Goal: Information Seeking & Learning: Stay updated

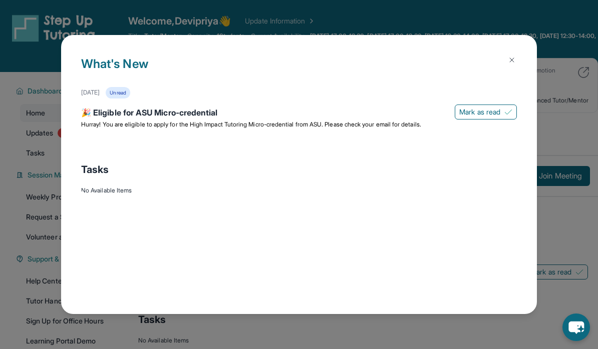
click at [402, 121] on span "Hurray! You are eligible to apply for the High Impact Tutoring Micro-credential…" at bounding box center [251, 125] width 340 height 8
click at [288, 121] on span "Hurray! You are eligible to apply for the High Impact Tutoring Micro-credential…" at bounding box center [251, 125] width 340 height 8
click at [281, 121] on span "Hurray! You are eligible to apply for the High Impact Tutoring Micro-credential…" at bounding box center [251, 125] width 340 height 8
click at [115, 121] on span "Hurray! You are eligible to apply for the High Impact Tutoring Micro-credential…" at bounding box center [251, 125] width 340 height 8
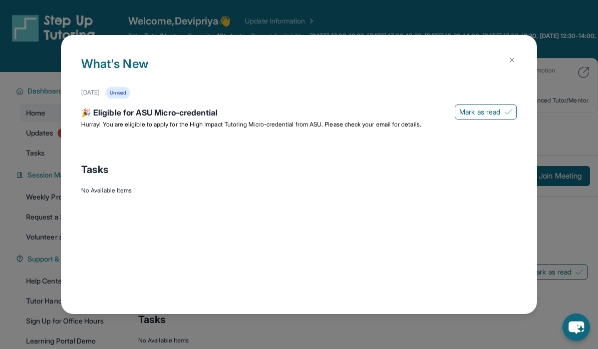
click at [104, 107] on div "🎉 Eligible for ASU Micro-credential" at bounding box center [299, 114] width 436 height 14
click at [110, 107] on div "🎉 Eligible for ASU Micro-credential" at bounding box center [299, 114] width 436 height 14
click at [33, 62] on div "What's New [DATE] Unread 🎉 Eligible for ASU Micro-credential [PERSON_NAME] as r…" at bounding box center [299, 174] width 598 height 349
click at [512, 56] on img at bounding box center [512, 60] width 8 height 8
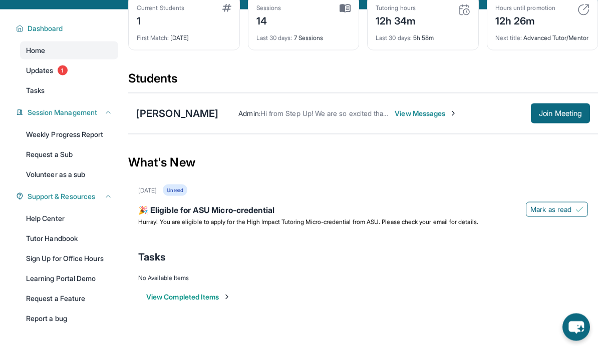
scroll to position [70, 0]
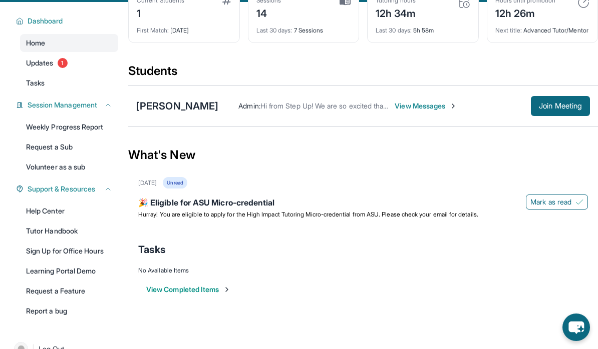
click at [452, 218] on span "Hurray! You are eligible to apply for the High Impact Tutoring Micro-credential…" at bounding box center [308, 215] width 340 height 8
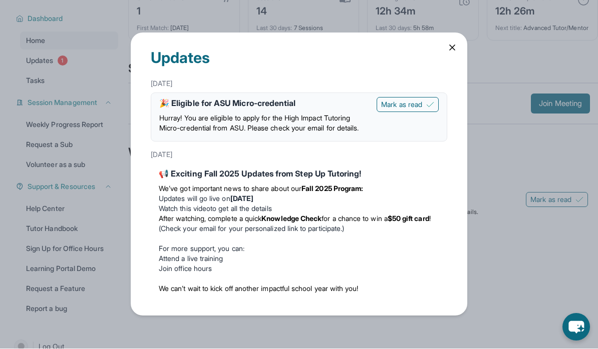
scroll to position [116, 0]
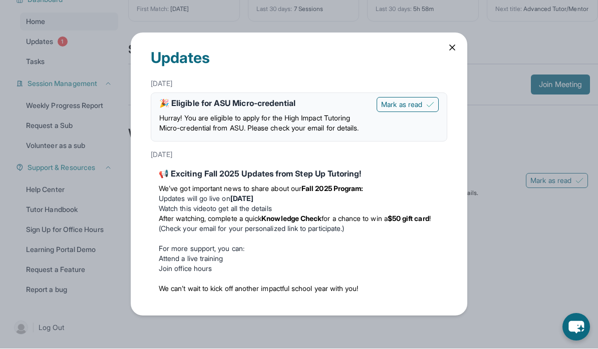
click at [253, 203] on strong "[DATE]" at bounding box center [241, 199] width 23 height 9
click at [242, 180] on div "📢 Exciting Fall 2025 Updates from Step Up Tutoring!" at bounding box center [299, 174] width 280 height 12
click at [229, 214] on li "Watch this video to get all the details" at bounding box center [299, 209] width 280 height 10
click at [248, 214] on li "Watch this video to get all the details" at bounding box center [299, 209] width 280 height 10
click at [266, 214] on li "Watch this video to get all the details" at bounding box center [299, 209] width 280 height 10
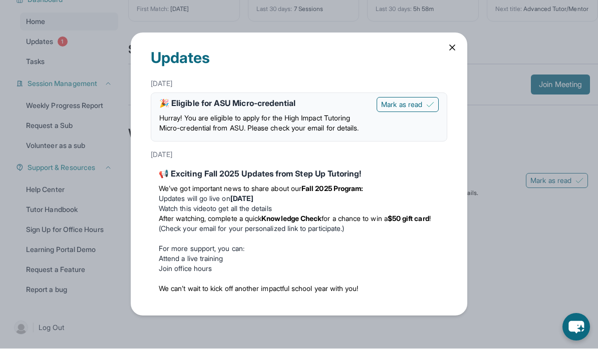
click at [495, 269] on div "Updates [DATE] 🎉 Eligible for ASU Micro-credential Hurray! You are eligible to …" at bounding box center [299, 174] width 598 height 349
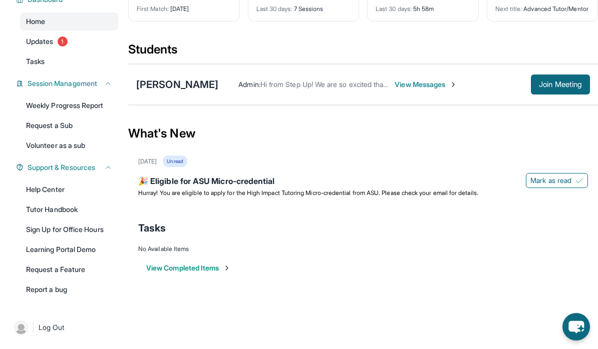
click at [491, 254] on div "View Completed Items" at bounding box center [363, 269] width 450 height 30
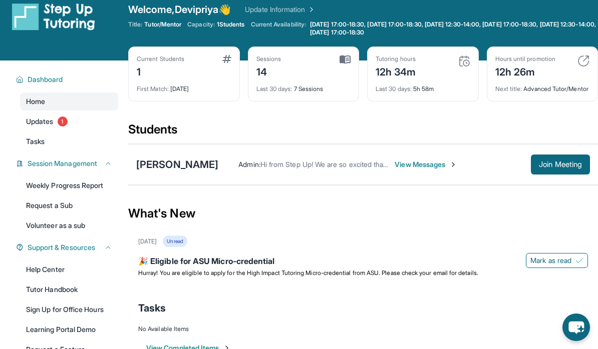
scroll to position [0, 0]
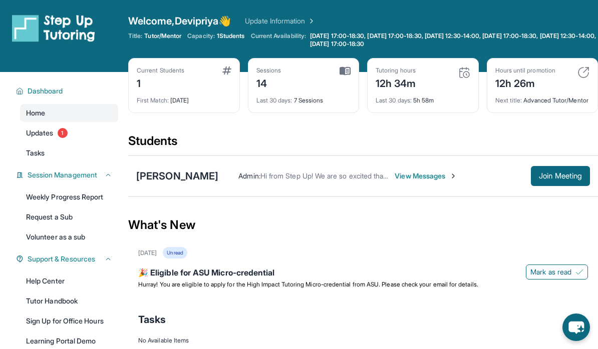
click at [56, 133] on link "Updates 1" at bounding box center [69, 133] width 98 height 18
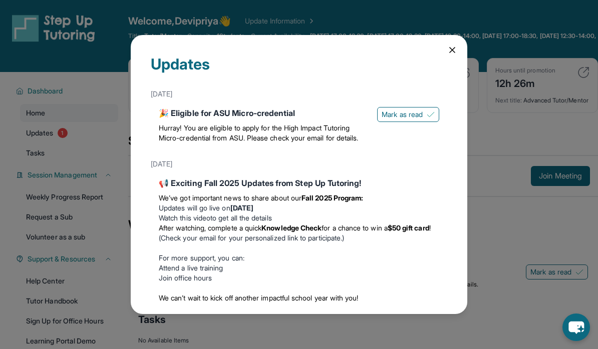
click at [253, 212] on strong "[DATE]" at bounding box center [241, 208] width 23 height 9
click at [271, 223] on li "Watch this video to get all the details" at bounding box center [299, 218] width 280 height 10
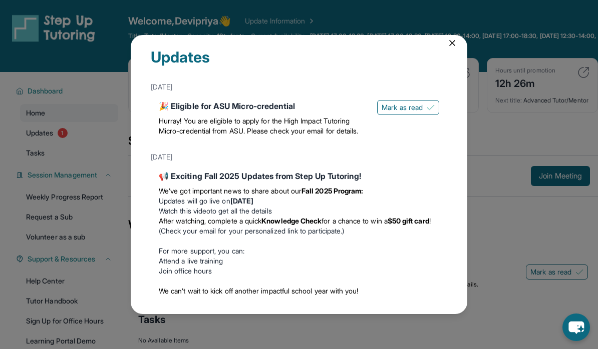
scroll to position [6, 0]
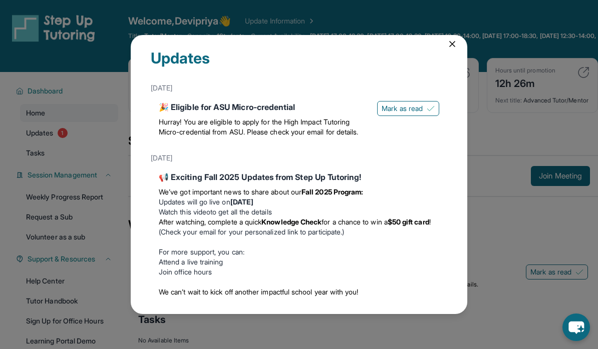
click at [234, 226] on span "After watching, complete a quick" at bounding box center [210, 222] width 103 height 9
click at [248, 226] on span "After watching, complete a quick" at bounding box center [210, 222] width 103 height 9
click at [254, 217] on li "Watch this video to get all the details" at bounding box center [299, 212] width 280 height 10
click at [222, 226] on span "After watching, complete a quick" at bounding box center [210, 222] width 103 height 9
click at [89, 300] on div "Updates [DATE] 🎉 Eligible for ASU Micro-credential Hurray! You are eligible to …" at bounding box center [299, 174] width 598 height 349
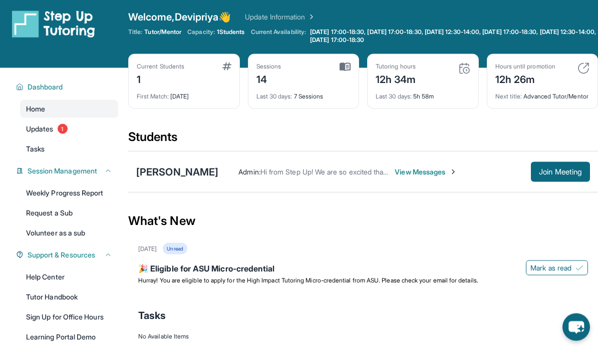
scroll to position [0, 0]
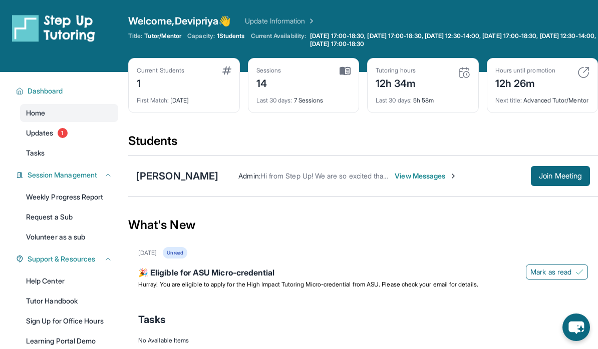
click at [47, 130] on span "Updates" at bounding box center [40, 133] width 28 height 10
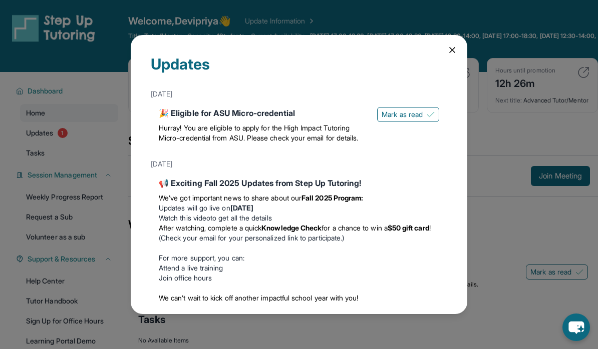
click at [484, 138] on div "Updates [DATE] 🎉 Eligible for ASU Micro-credential Hurray! You are eligible to …" at bounding box center [299, 174] width 598 height 349
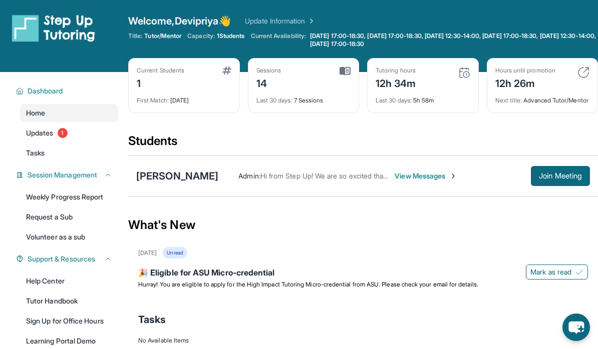
click at [426, 146] on div "Students" at bounding box center [363, 144] width 470 height 22
click at [56, 140] on link "Updates 1" at bounding box center [69, 133] width 98 height 18
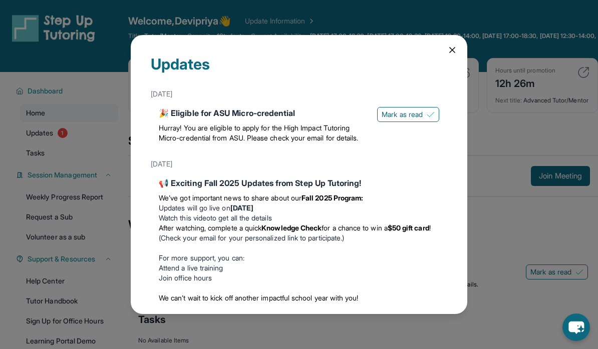
click at [450, 45] on icon at bounding box center [452, 50] width 10 height 10
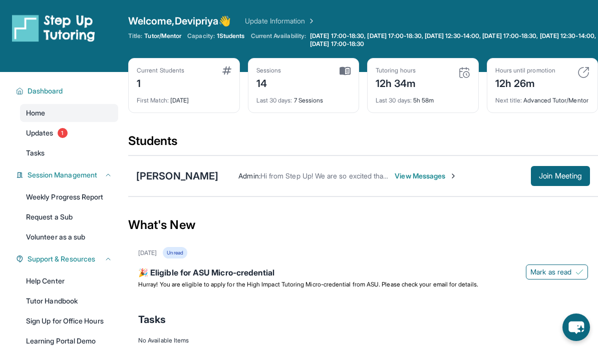
click at [189, 183] on div "[PERSON_NAME]" at bounding box center [177, 176] width 82 height 14
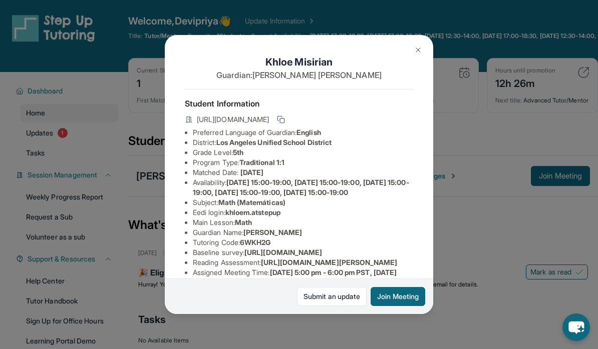
click at [329, 306] on link "Submit an update" at bounding box center [332, 296] width 70 height 19
click at [416, 46] on img at bounding box center [418, 50] width 8 height 8
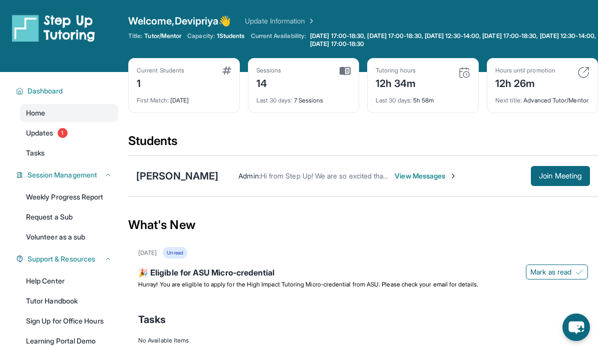
click at [55, 135] on link "Updates 1" at bounding box center [69, 133] width 98 height 18
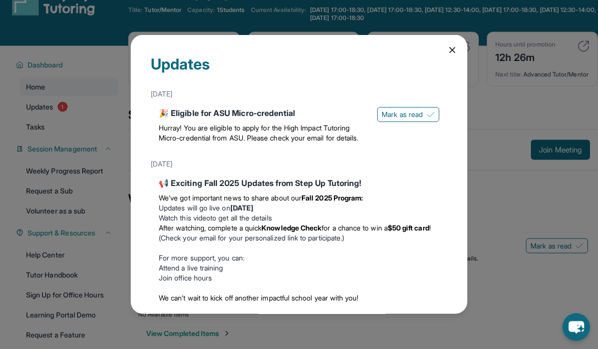
scroll to position [28, 0]
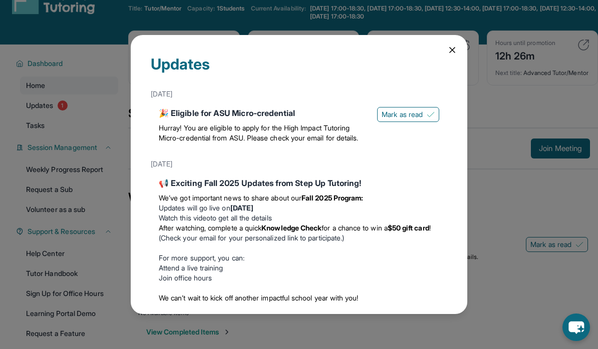
click at [454, 52] on icon at bounding box center [452, 50] width 10 height 10
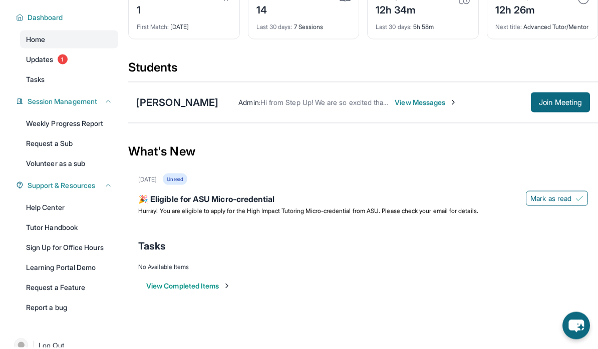
scroll to position [0, 0]
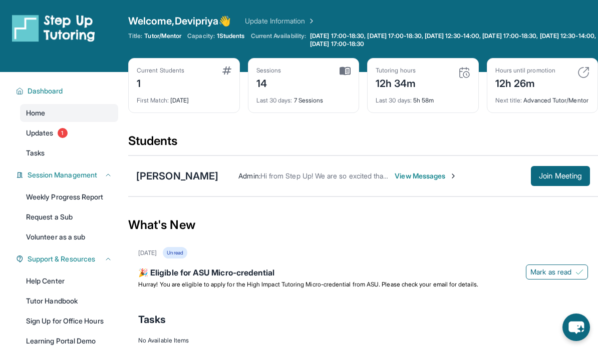
click at [532, 86] on div "12h 26m" at bounding box center [525, 83] width 60 height 16
click at [560, 98] on div "Next title : Advanced Tutor/Mentor" at bounding box center [542, 98] width 95 height 14
click at [413, 87] on div "12h 34m" at bounding box center [395, 83] width 41 height 16
